Goal: Task Accomplishment & Management: Use online tool/utility

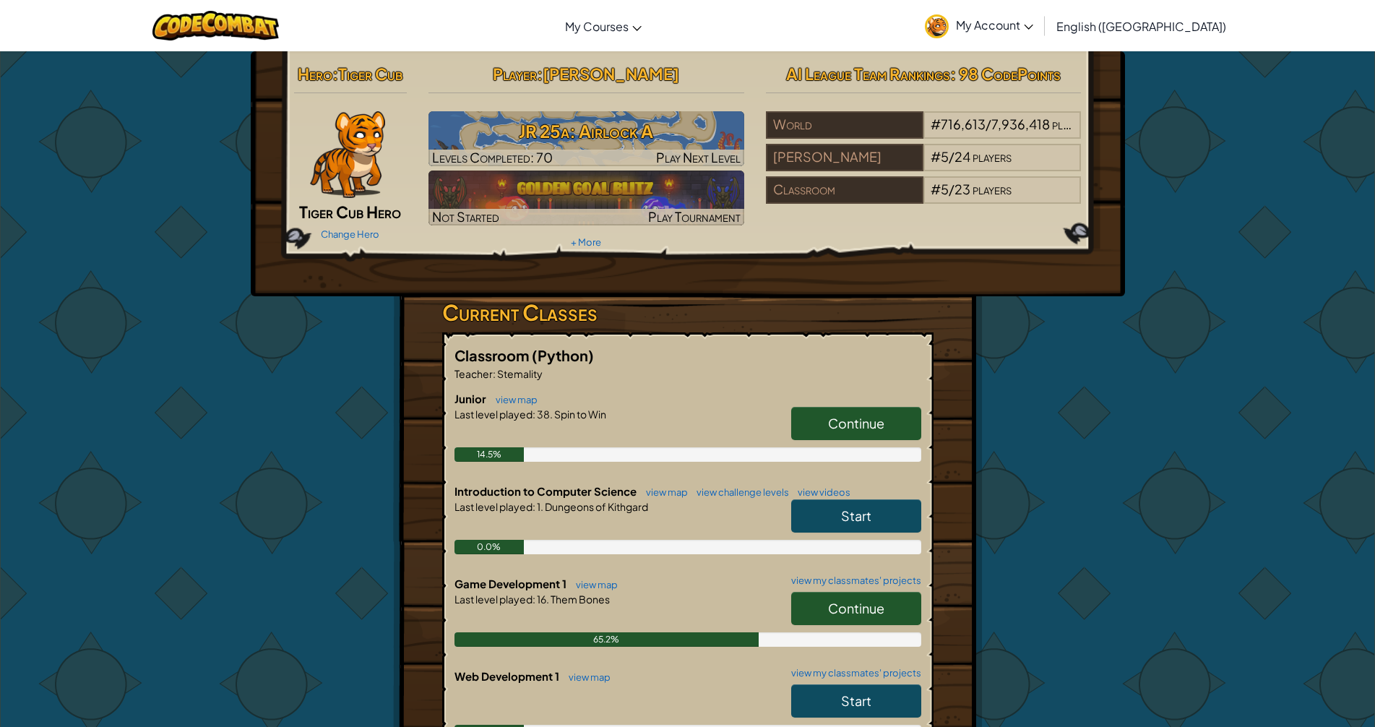
click at [343, 421] on span "Continue" at bounding box center [856, 423] width 56 height 17
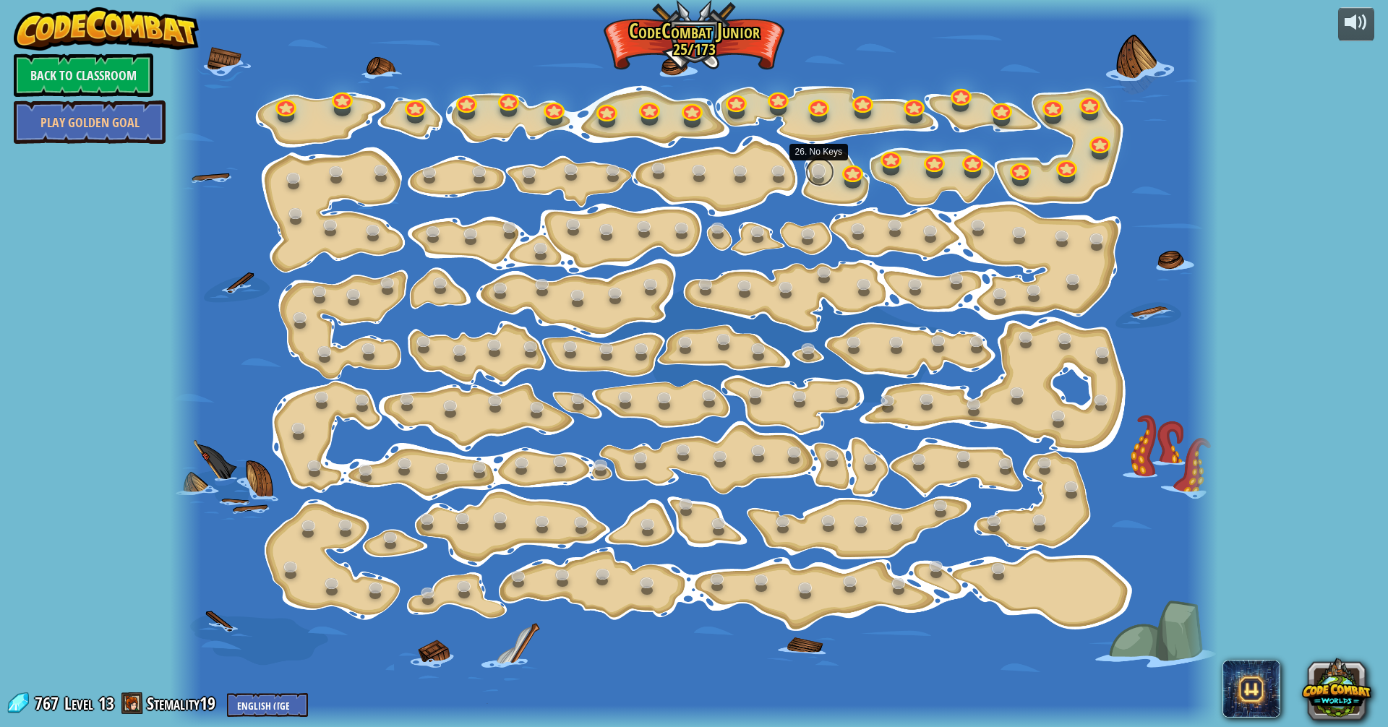
click at [343, 163] on link at bounding box center [819, 172] width 29 height 29
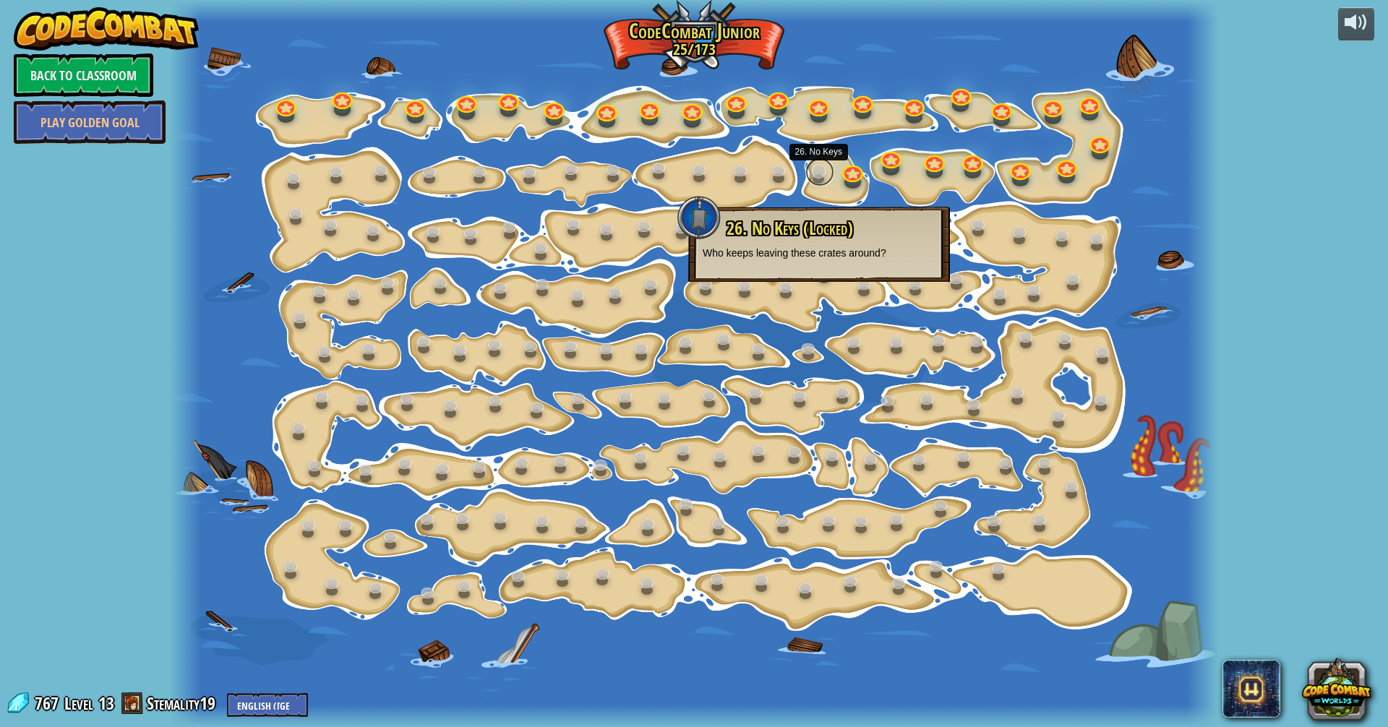
click at [343, 168] on link at bounding box center [819, 172] width 29 height 29
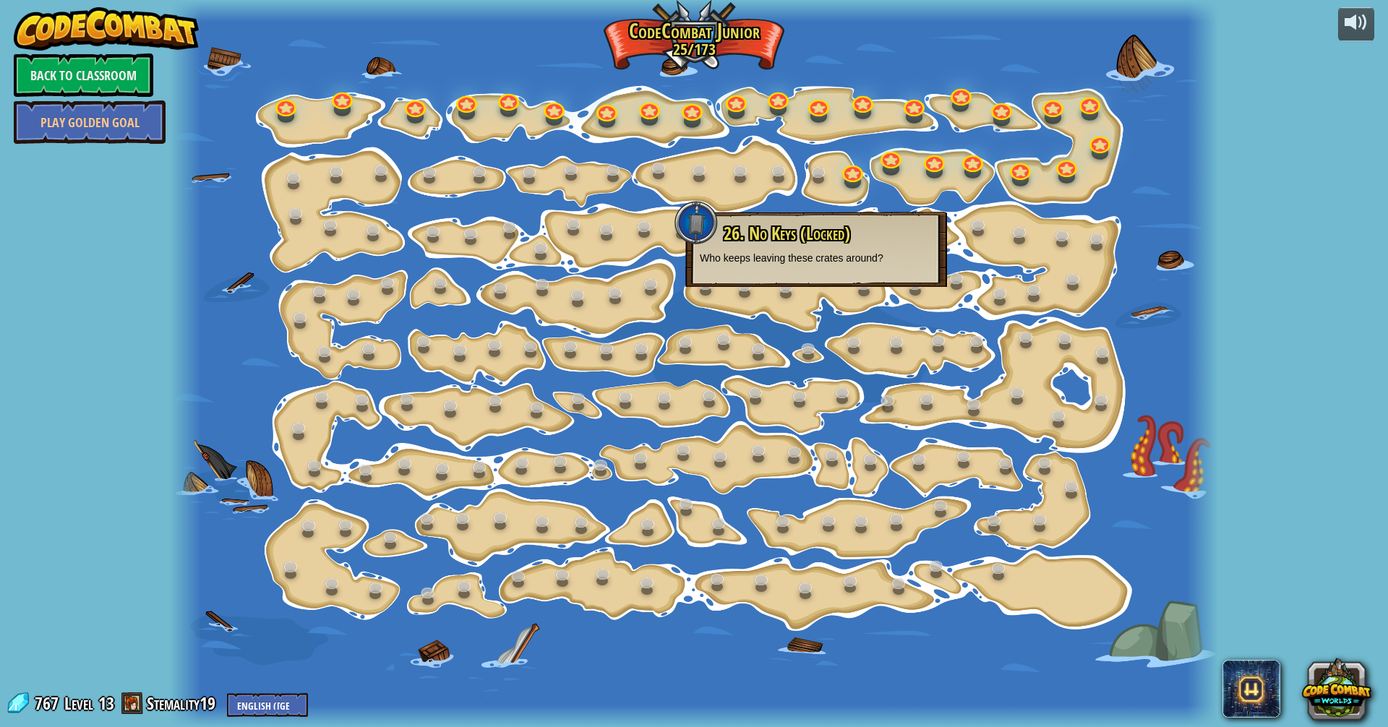
click at [343, 184] on div at bounding box center [694, 363] width 1048 height 727
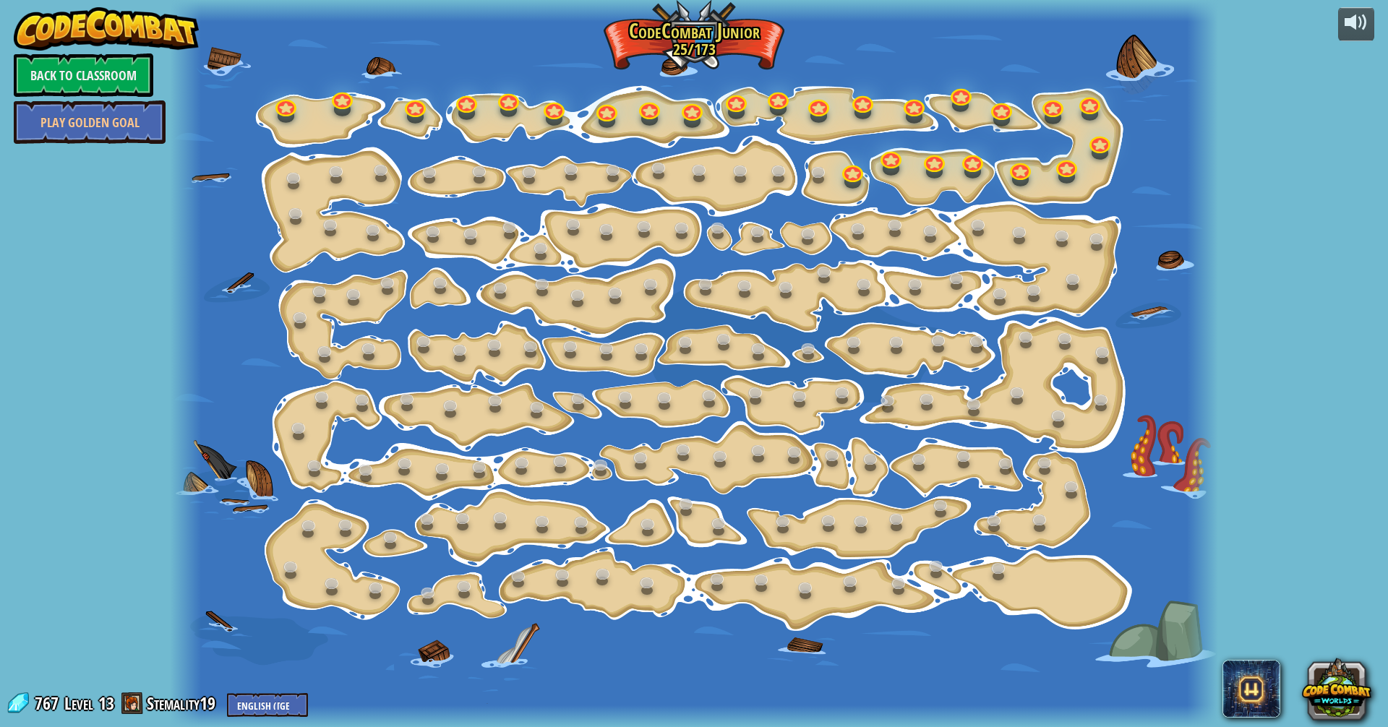
drag, startPoint x: 775, startPoint y: 468, endPoint x: 617, endPoint y: 491, distance: 159.1
drag, startPoint x: 1387, startPoint y: 368, endPoint x: 1379, endPoint y: 374, distance: 9.8
click at [343, 172] on link at bounding box center [819, 172] width 29 height 29
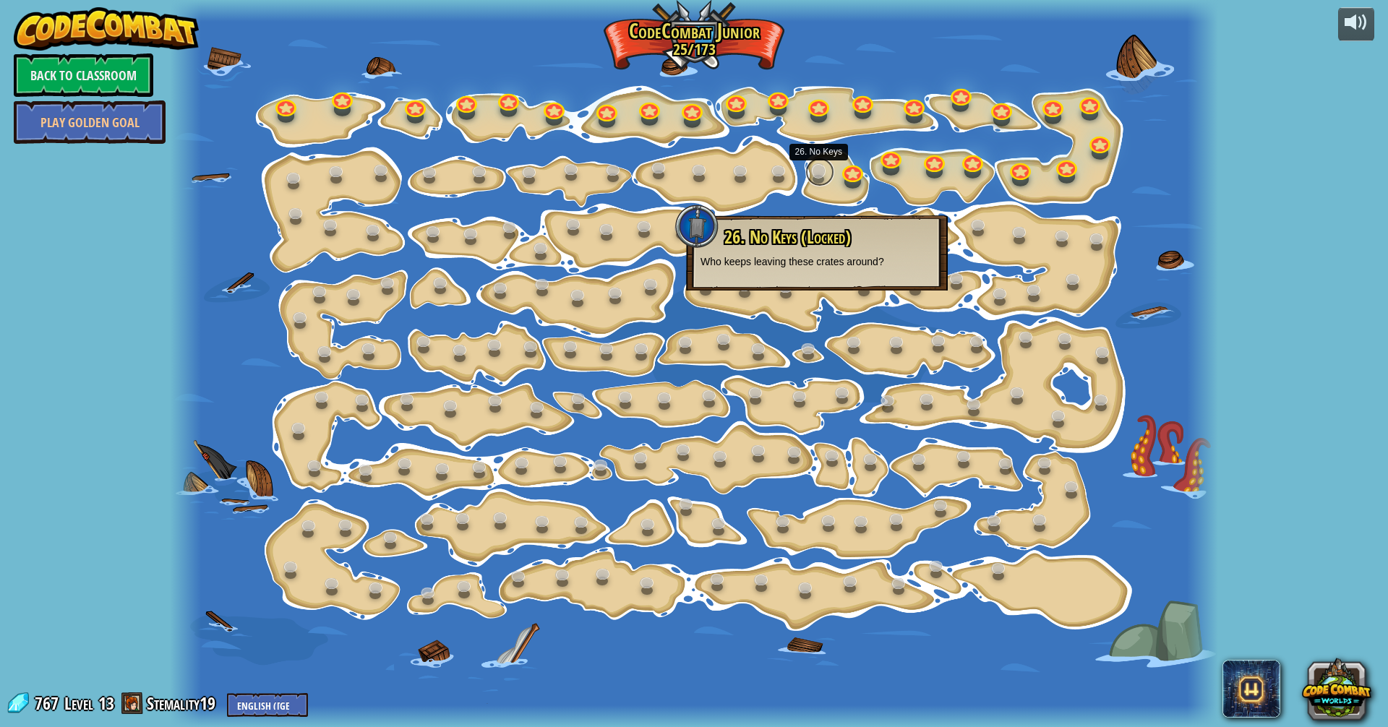
click at [343, 172] on link at bounding box center [819, 172] width 29 height 29
click at [343, 161] on link at bounding box center [779, 171] width 29 height 29
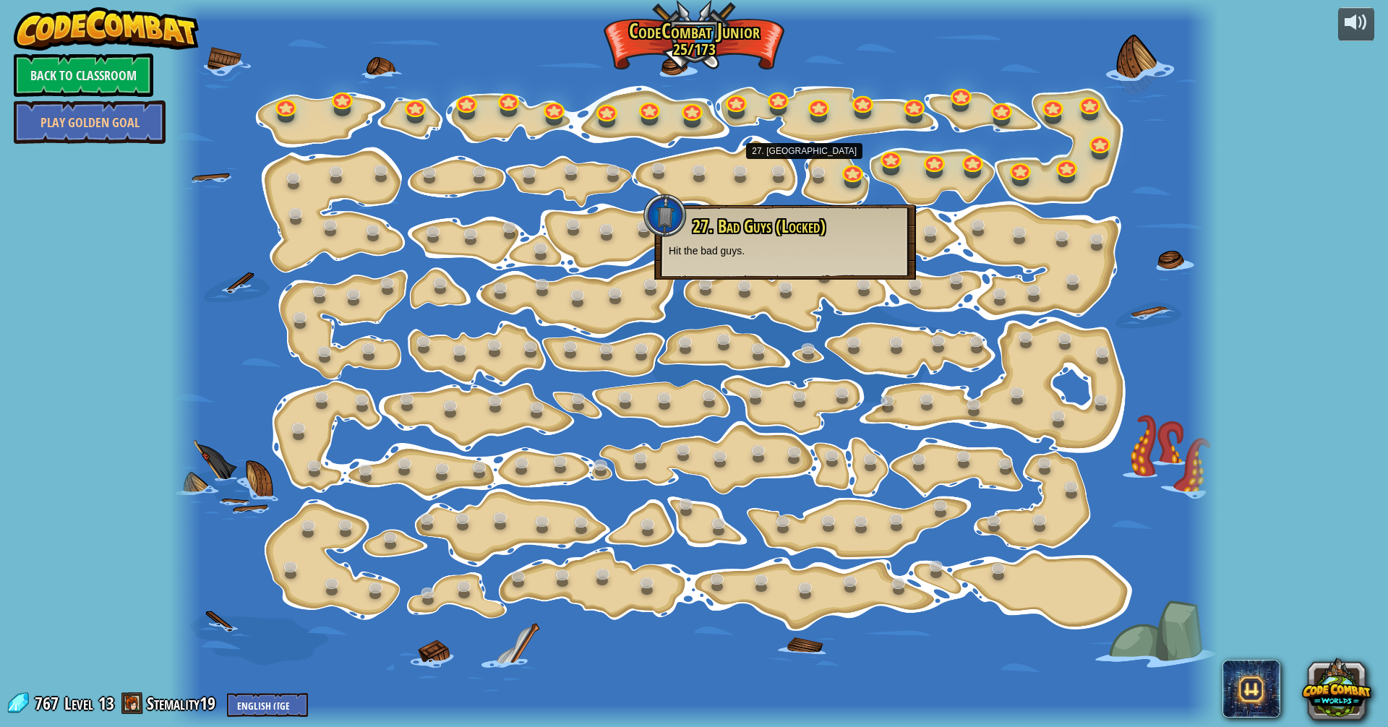
drag, startPoint x: 679, startPoint y: 208, endPoint x: 660, endPoint y: 224, distance: 24.6
click at [343, 224] on div at bounding box center [664, 215] width 43 height 43
click at [343, 181] on div "15. Step Change Change step arguments. 15a. Step Change A (practice) 11. Go Sma…" at bounding box center [694, 363] width 1048 height 727
click at [343, 161] on div at bounding box center [694, 363] width 1048 height 727
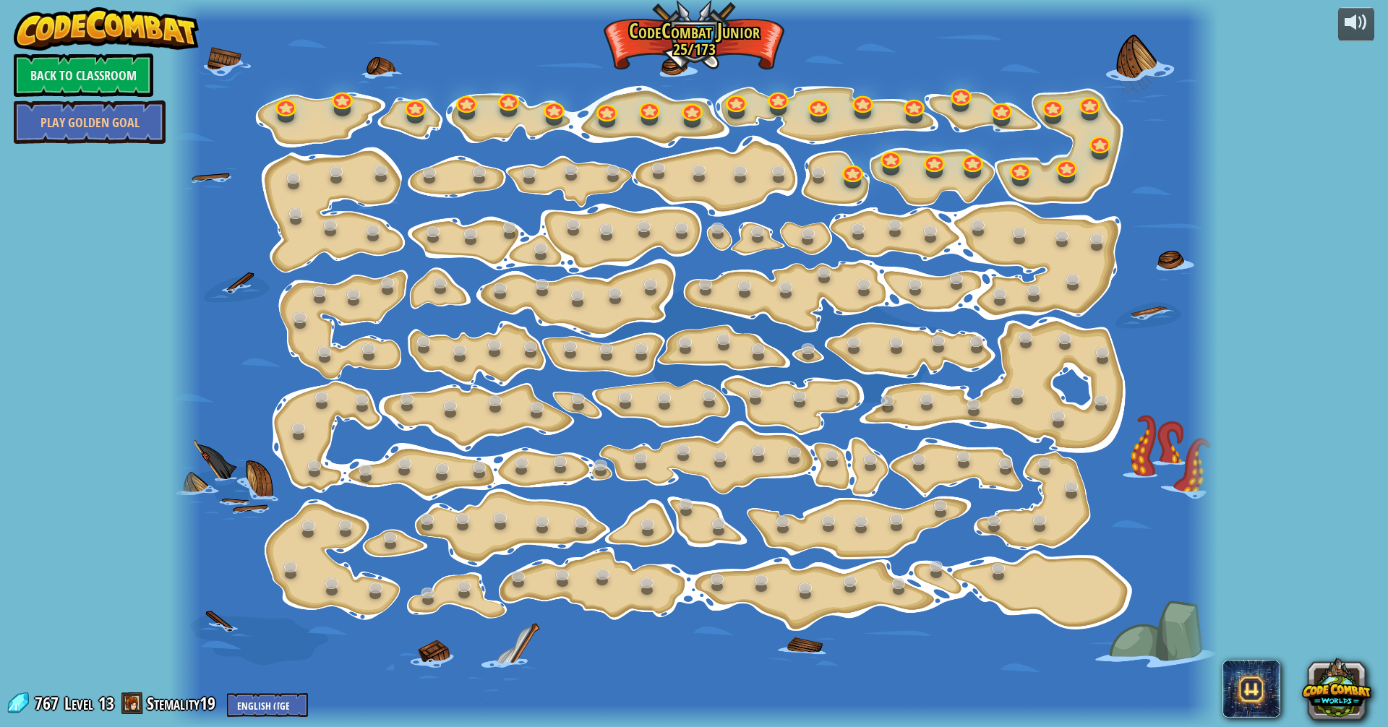
click at [343, 160] on div at bounding box center [694, 363] width 1048 height 727
drag, startPoint x: 846, startPoint y: 160, endPoint x: 846, endPoint y: 168, distance: 7.9
click at [343, 178] on link at bounding box center [851, 167] width 29 height 29
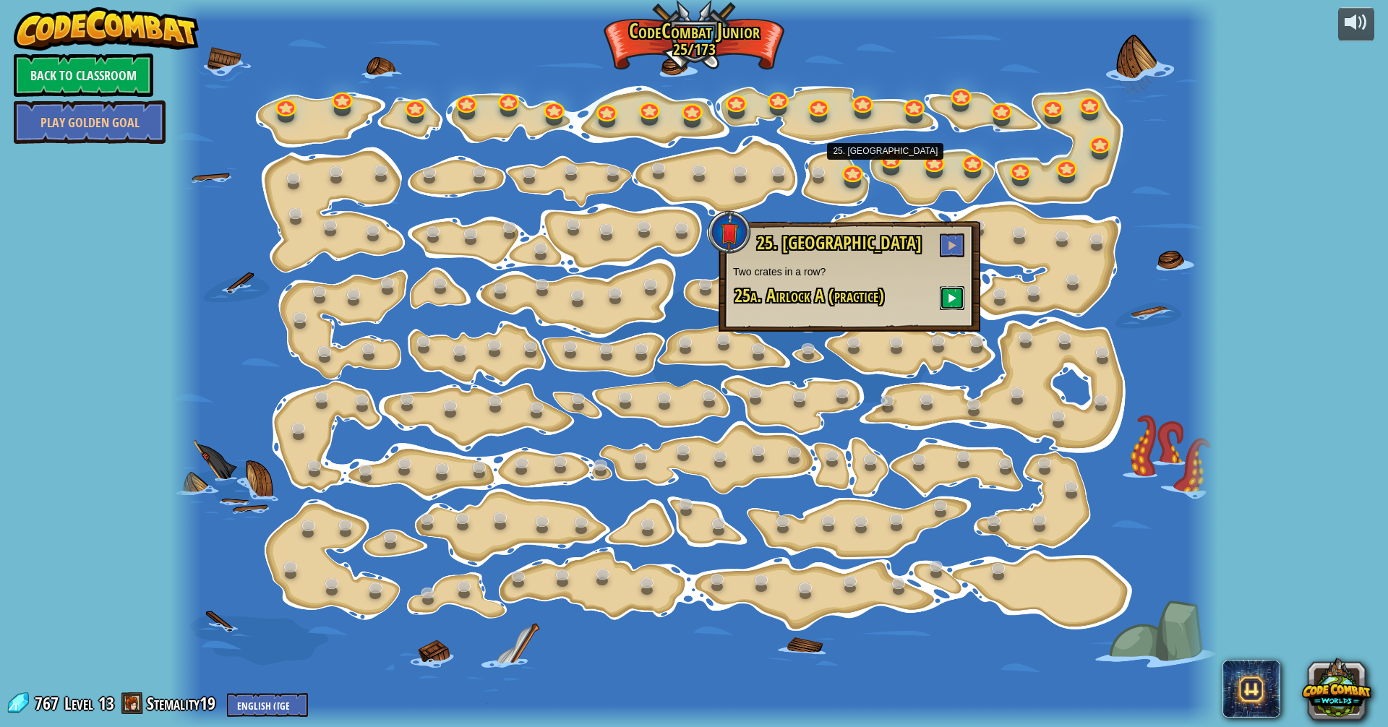
click at [343, 297] on span at bounding box center [952, 298] width 10 height 10
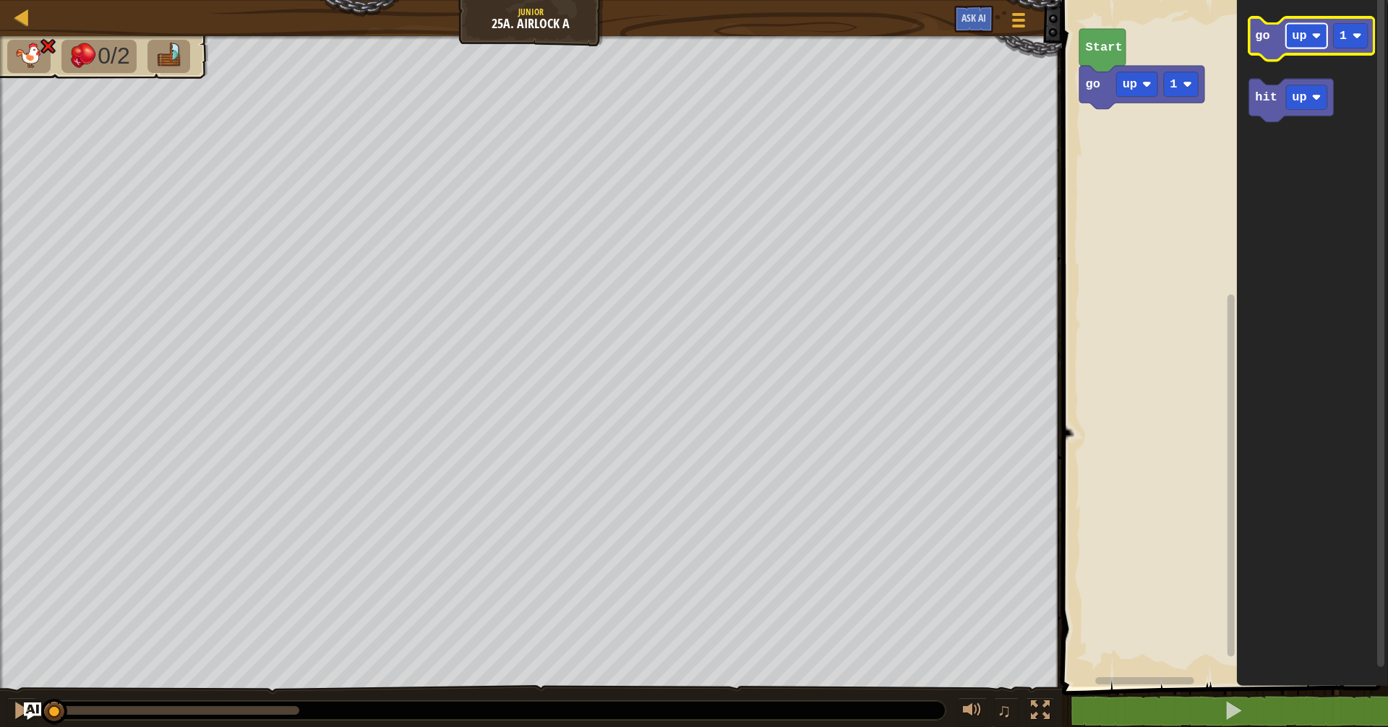
click at [343, 30] on rect "Blockly Workspace" at bounding box center [1306, 36] width 41 height 25
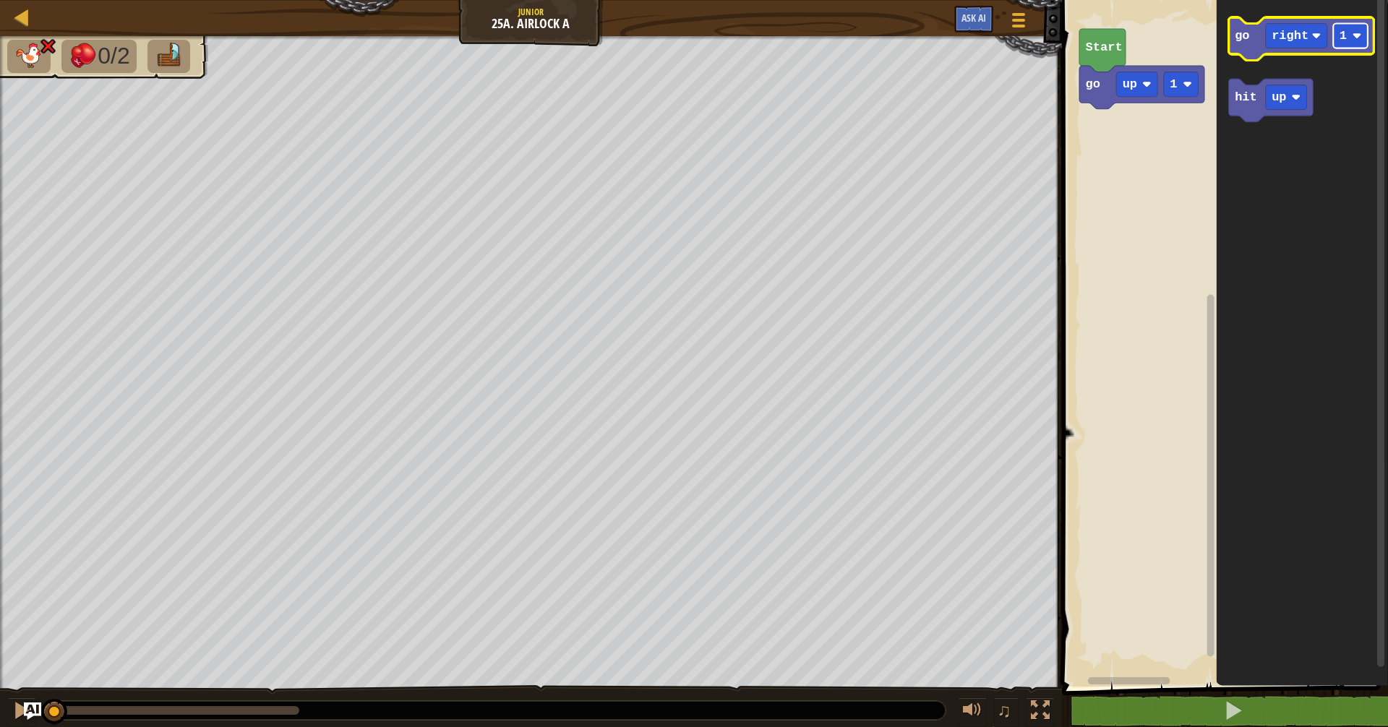
click at [343, 27] on rect "Blockly Workspace" at bounding box center [1350, 36] width 35 height 25
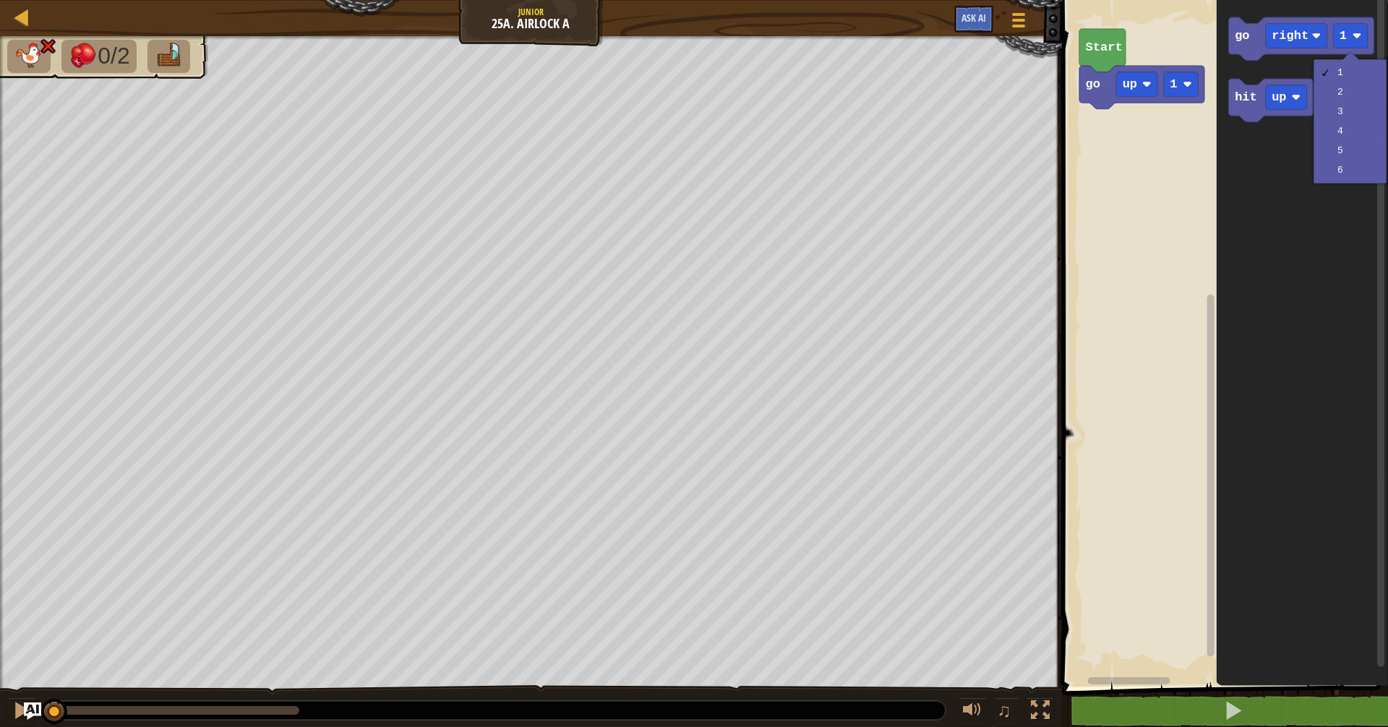
click at [343, 71] on div "1 2 3 4 5 6" at bounding box center [1349, 121] width 73 height 124
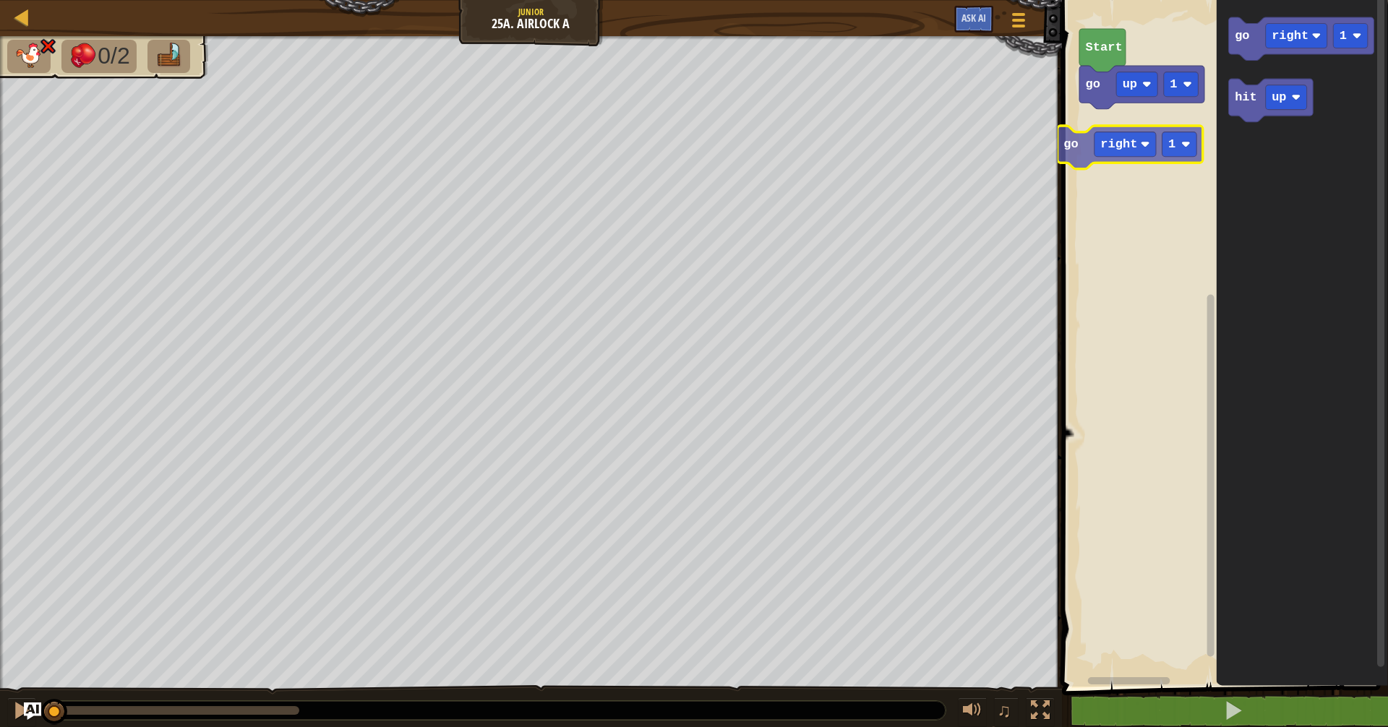
click at [343, 150] on div "go up 1 Start go right 1 go right 1 hit up go right 1" at bounding box center [1222, 340] width 330 height 694
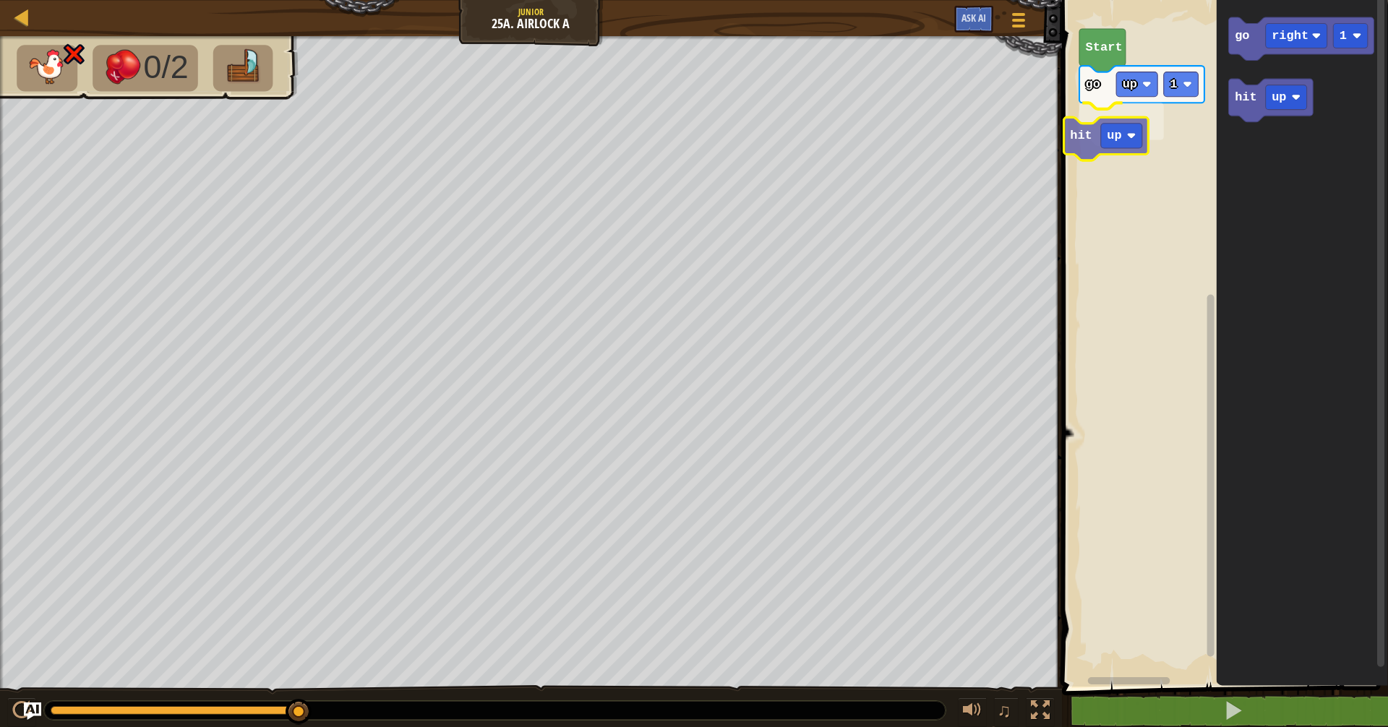
click at [343, 139] on div "go up 1 hit up Start go right 1 hit up hit up" at bounding box center [1222, 340] width 330 height 694
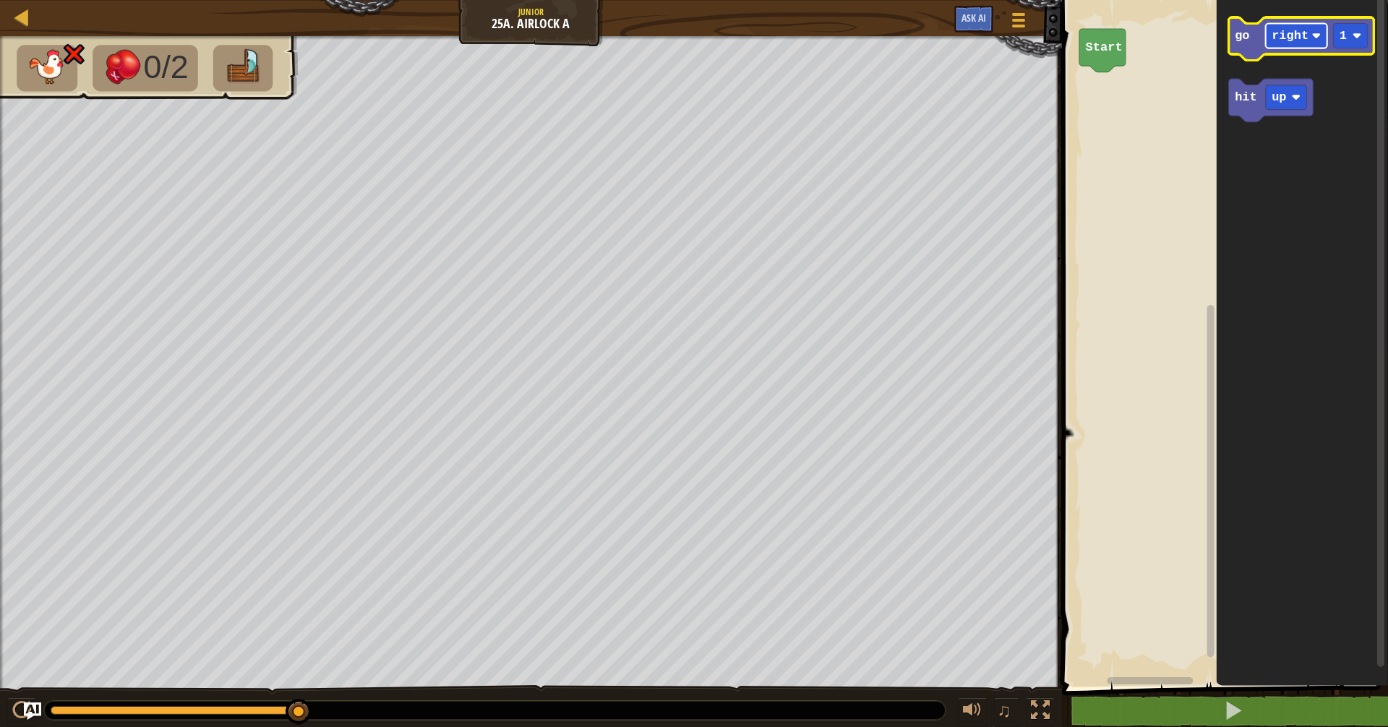
click at [343, 33] on text "right" at bounding box center [1289, 36] width 37 height 14
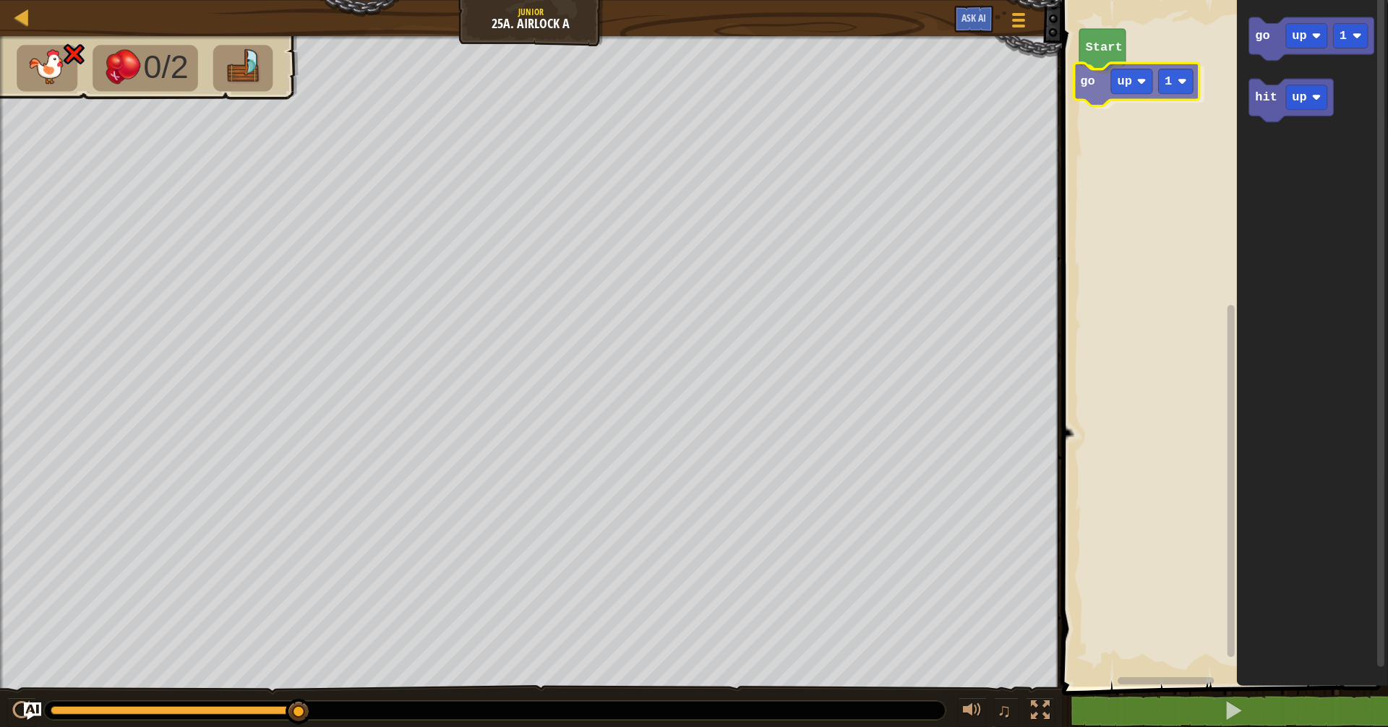
click at [343, 93] on div "Start go up 1 go up 1 hit up go up 1" at bounding box center [1222, 340] width 330 height 694
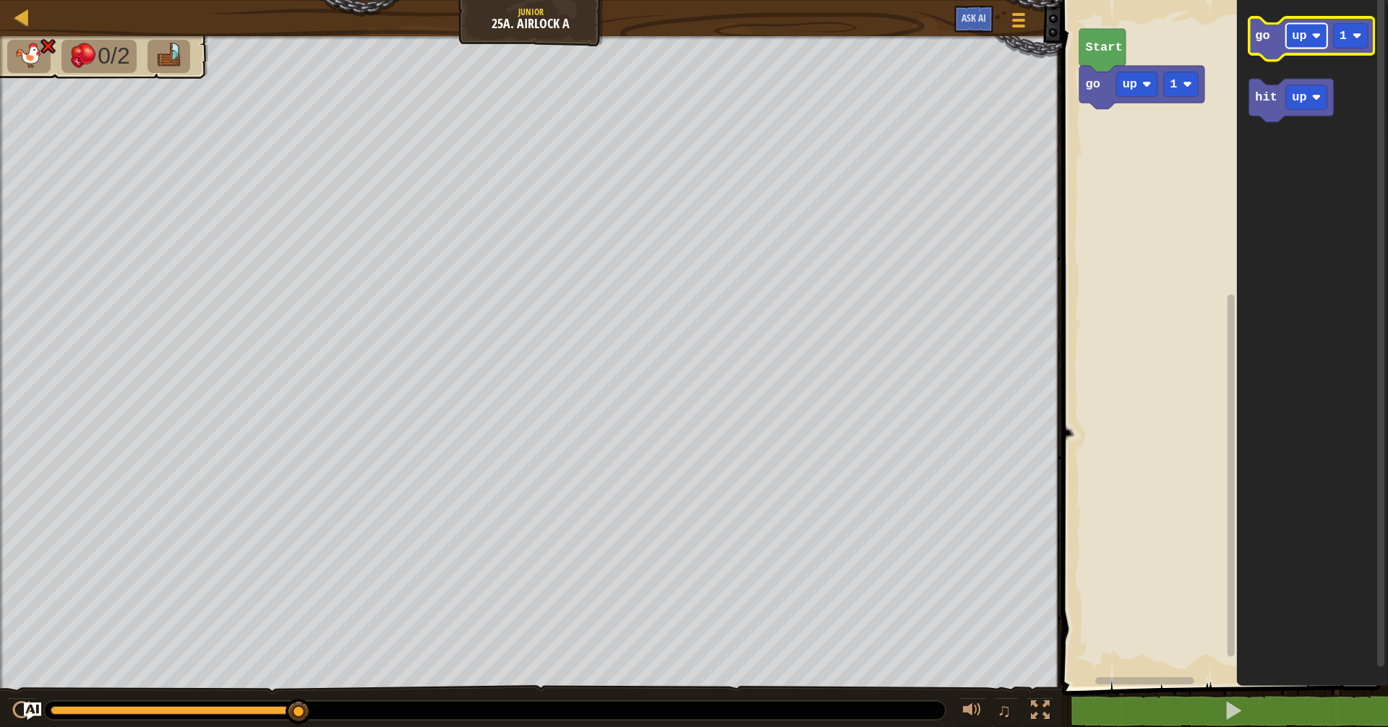
click at [343, 33] on rect "Blockly Workspace" at bounding box center [1306, 36] width 41 height 25
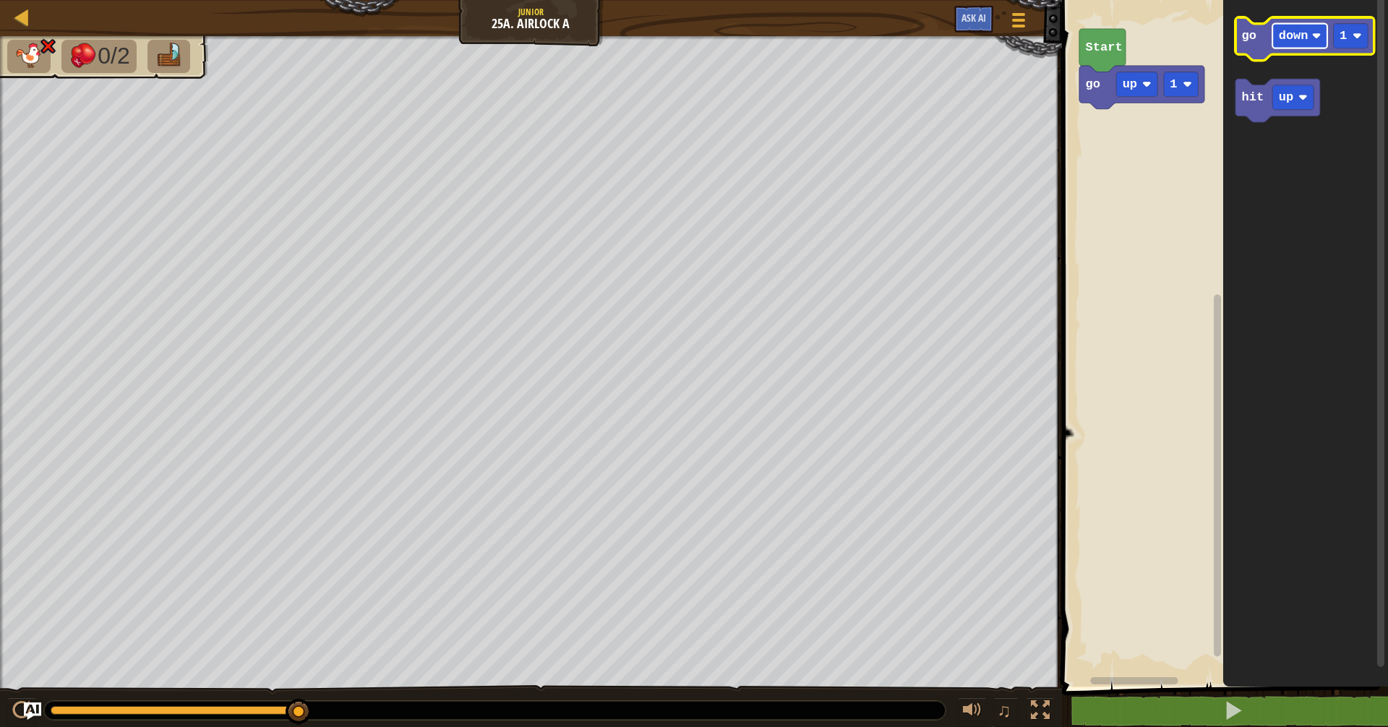
click at [343, 35] on g "down" at bounding box center [1299, 36] width 55 height 25
click at [343, 30] on text "down" at bounding box center [1293, 36] width 30 height 14
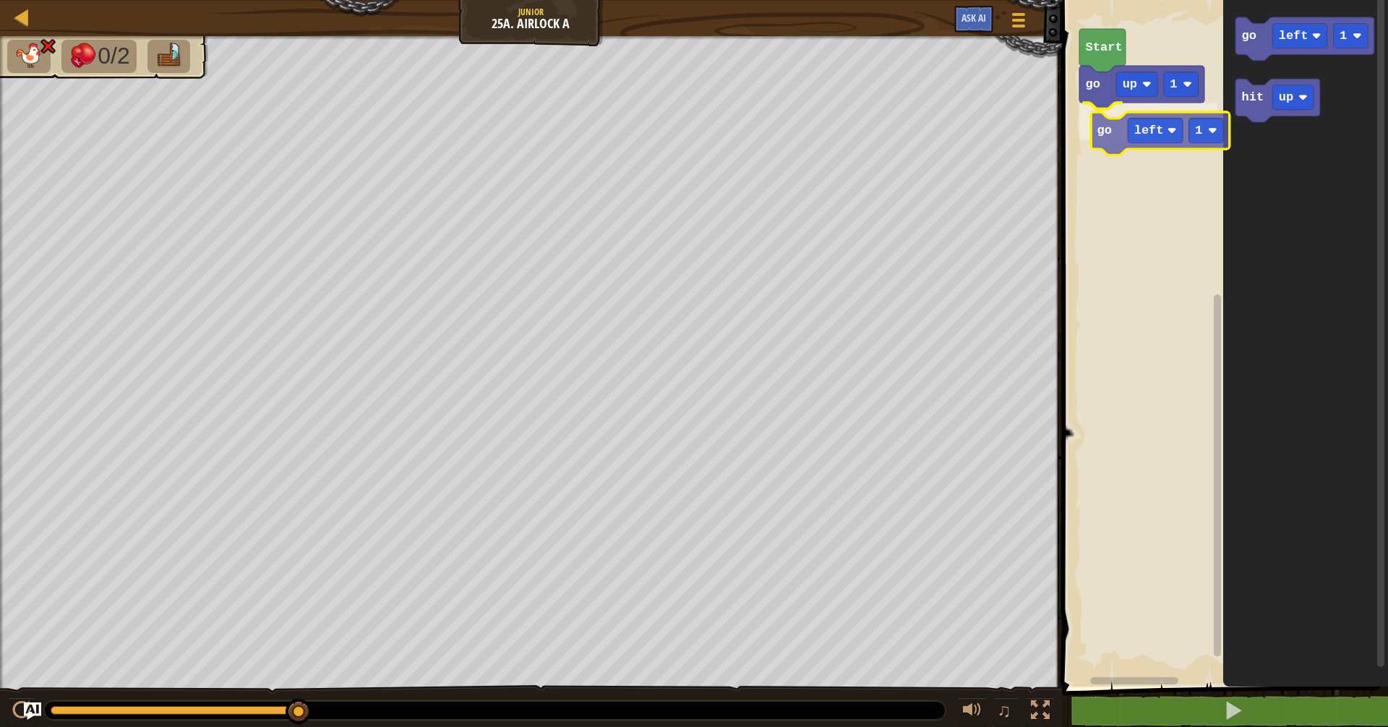
click at [343, 126] on div "Start go up 1 go left 1 go left 1 hit up go left 1" at bounding box center [1222, 340] width 330 height 694
